Goal: Task Accomplishment & Management: Use online tool/utility

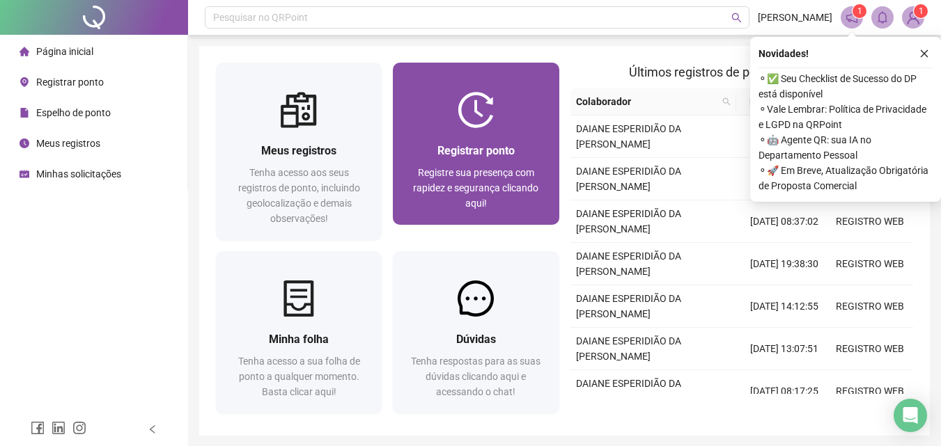
click at [473, 145] on span "Registrar ponto" at bounding box center [475, 150] width 77 height 13
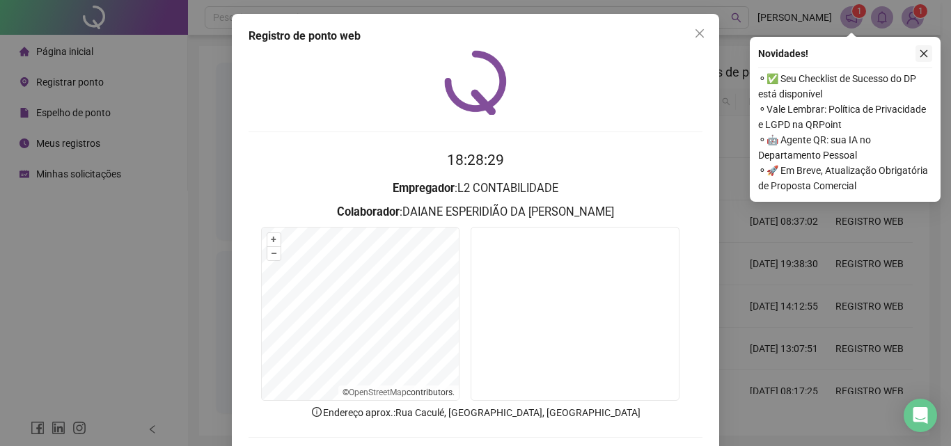
click at [921, 56] on icon "close" at bounding box center [924, 54] width 8 height 8
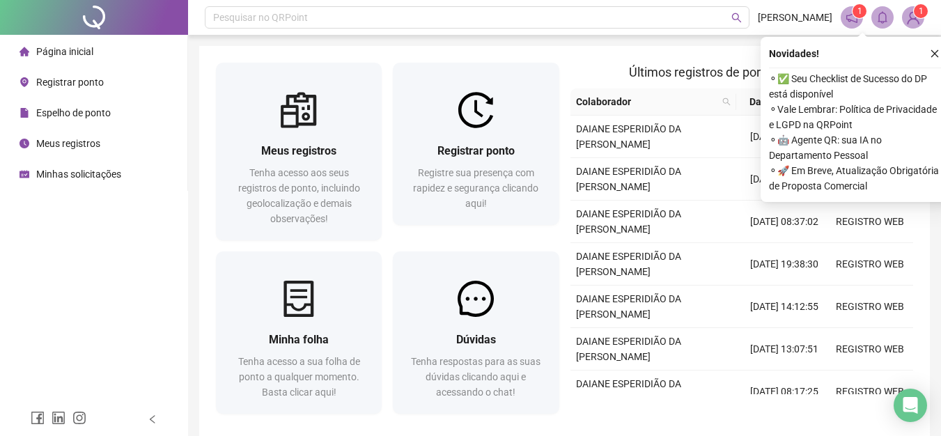
drag, startPoint x: 930, startPoint y: 61, endPoint x: 932, endPoint y: 54, distance: 7.9
click at [930, 57] on button "button" at bounding box center [934, 53] width 17 height 17
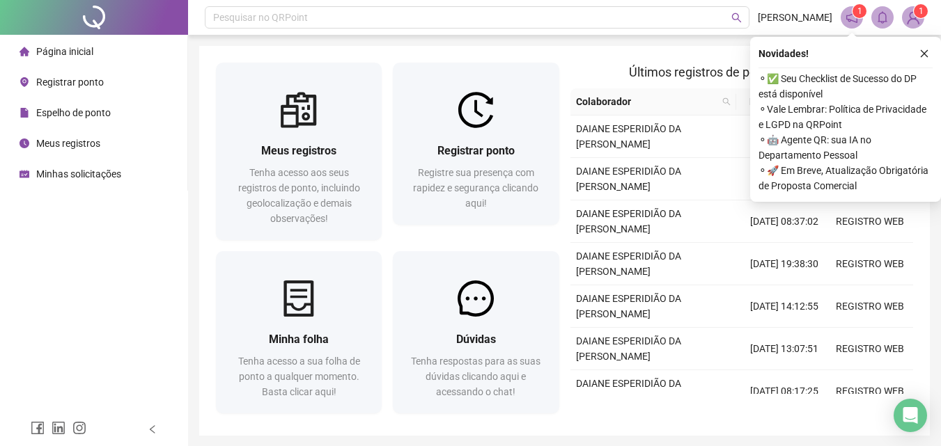
click at [918, 51] on button "button" at bounding box center [923, 53] width 17 height 17
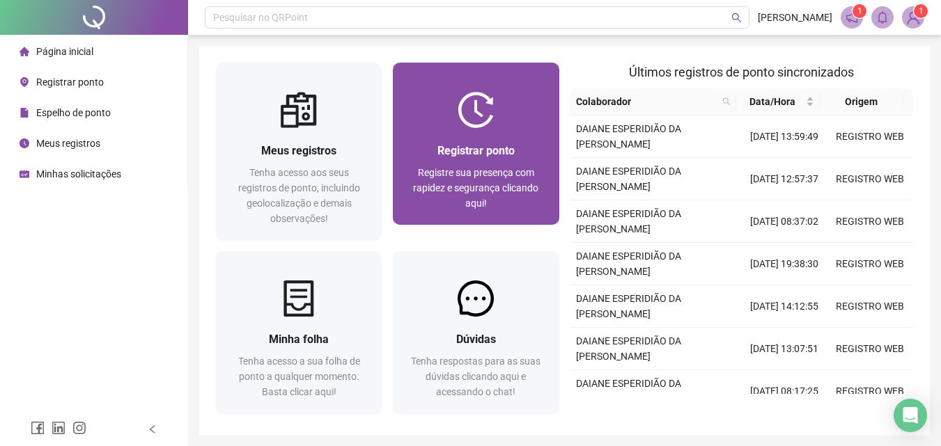
click at [475, 129] on div "Registrar ponto Registre sua presença com rapidez e segurança clicando aqui!" at bounding box center [476, 176] width 166 height 97
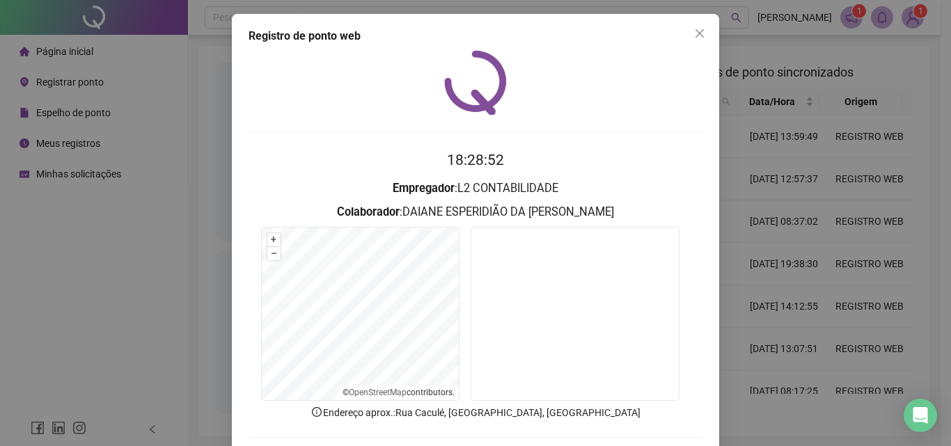
scroll to position [67, 0]
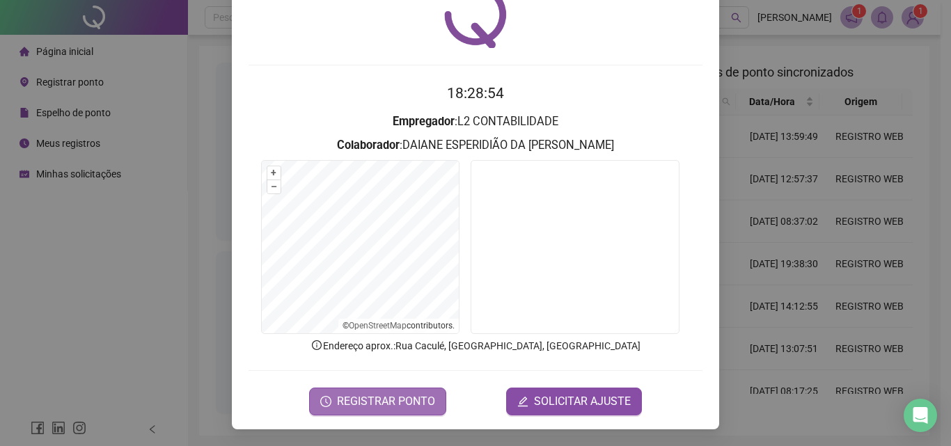
click at [389, 407] on span "REGISTRAR PONTO" at bounding box center [386, 401] width 98 height 17
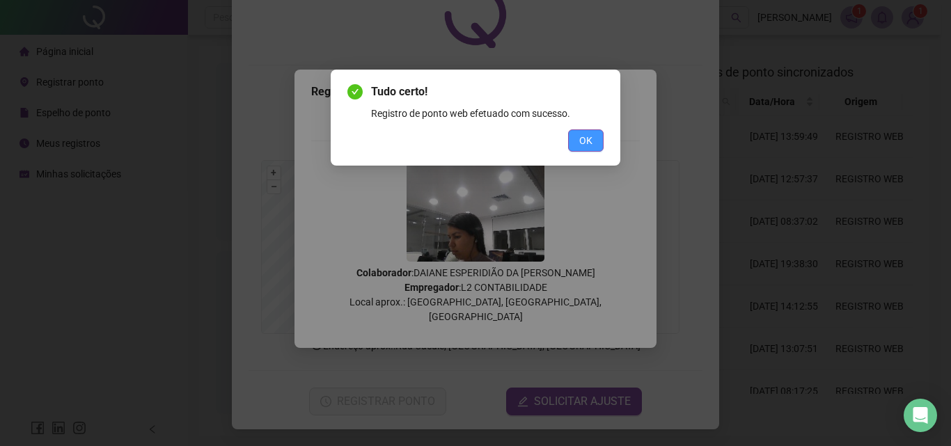
click at [587, 141] on span "OK" at bounding box center [585, 140] width 13 height 15
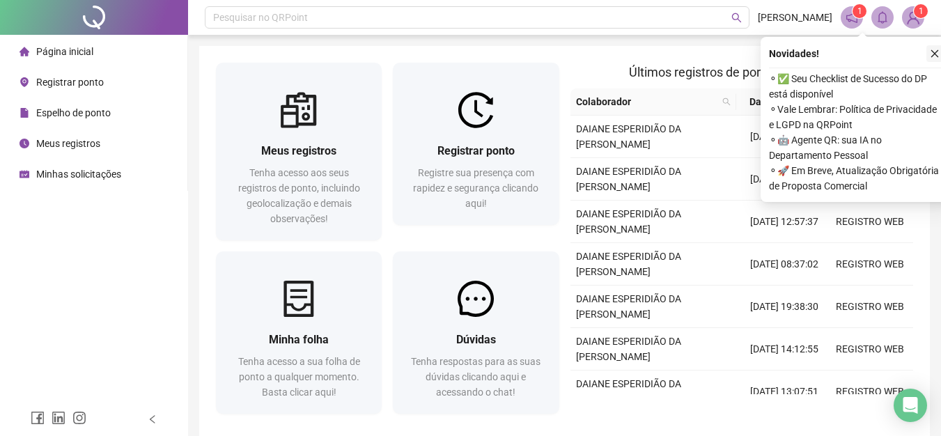
click at [928, 54] on button "button" at bounding box center [934, 53] width 17 height 17
